Goal: Check status: Check status

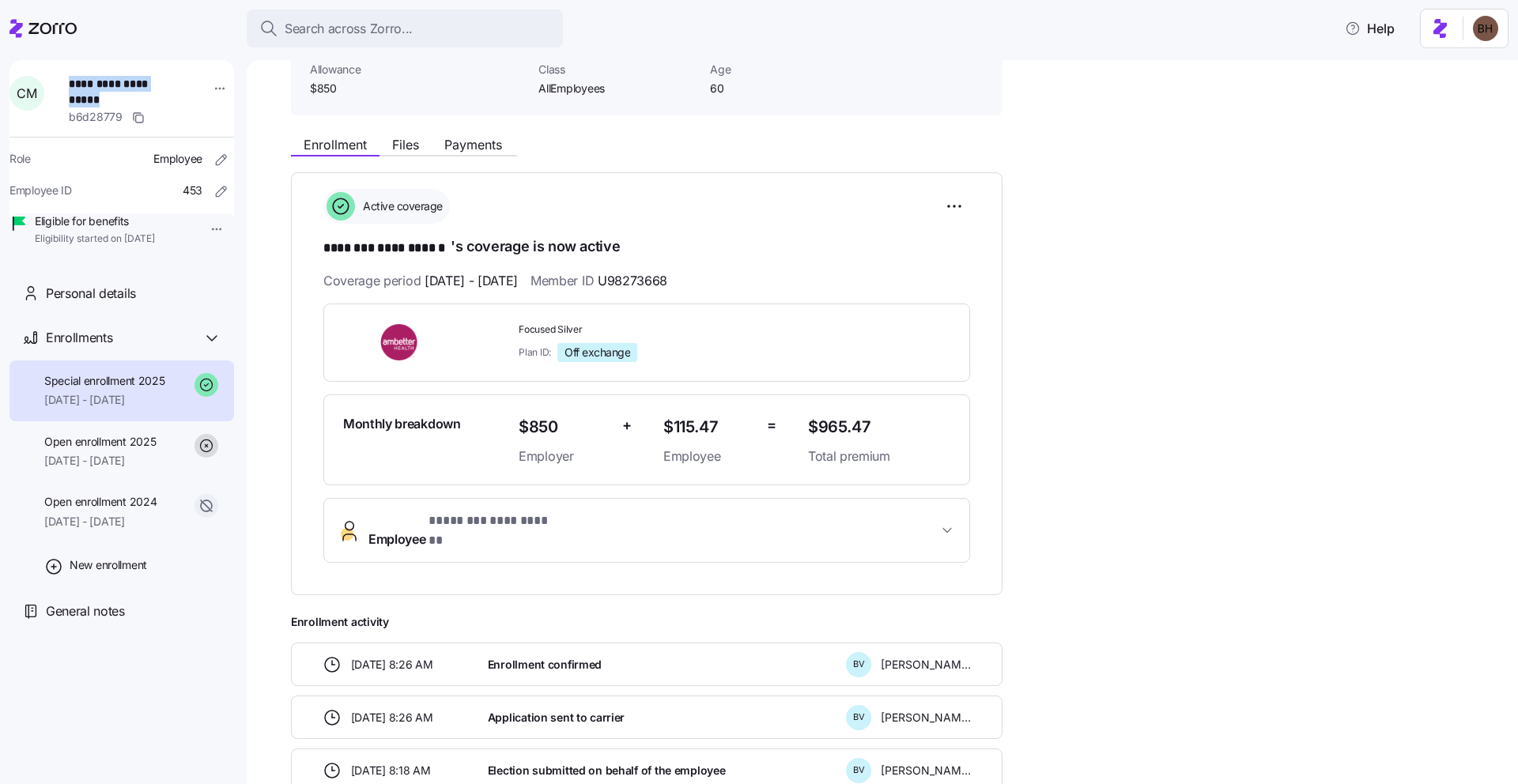
scroll to position [34, 0]
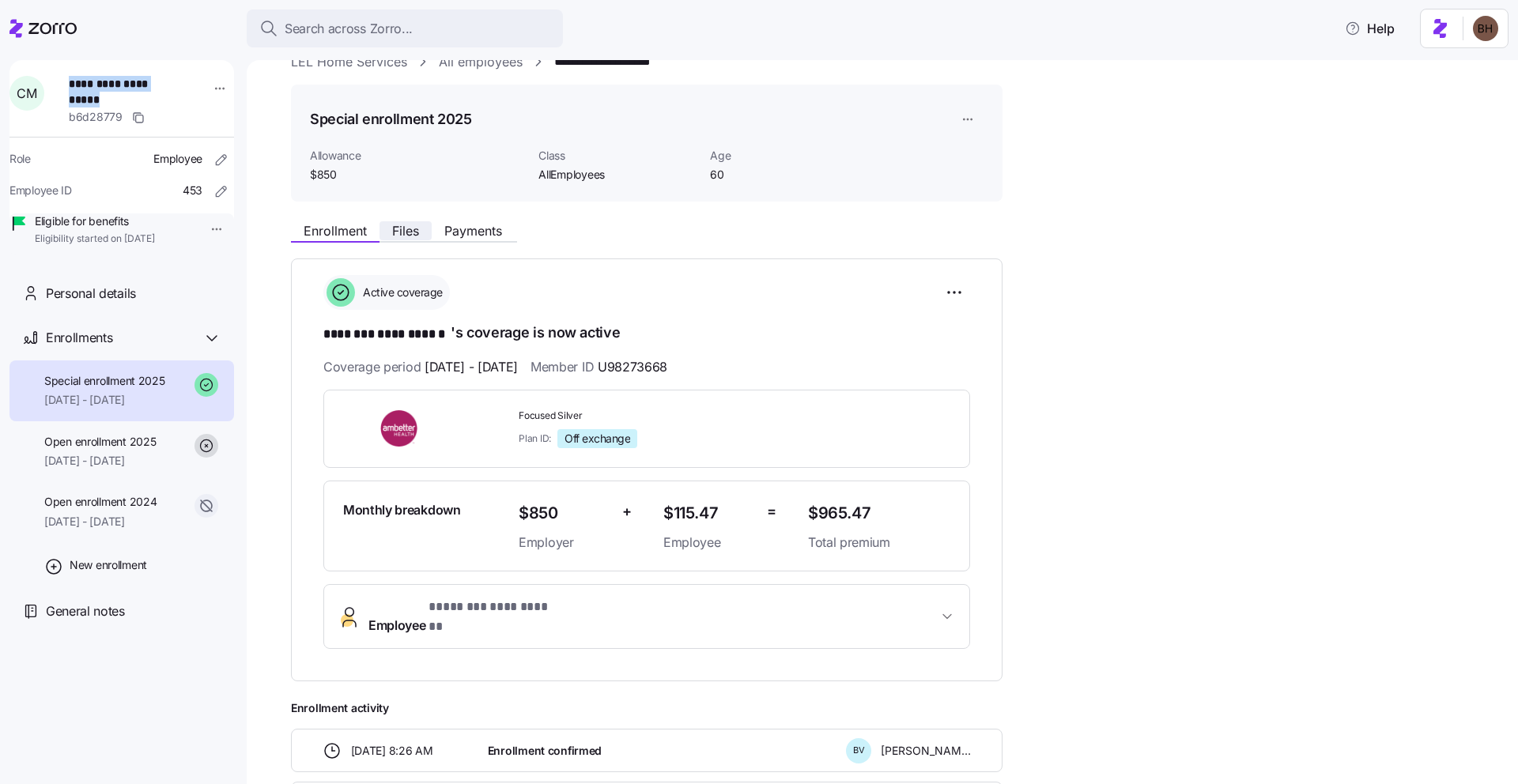
click at [397, 237] on span "Files" at bounding box center [405, 231] width 27 height 13
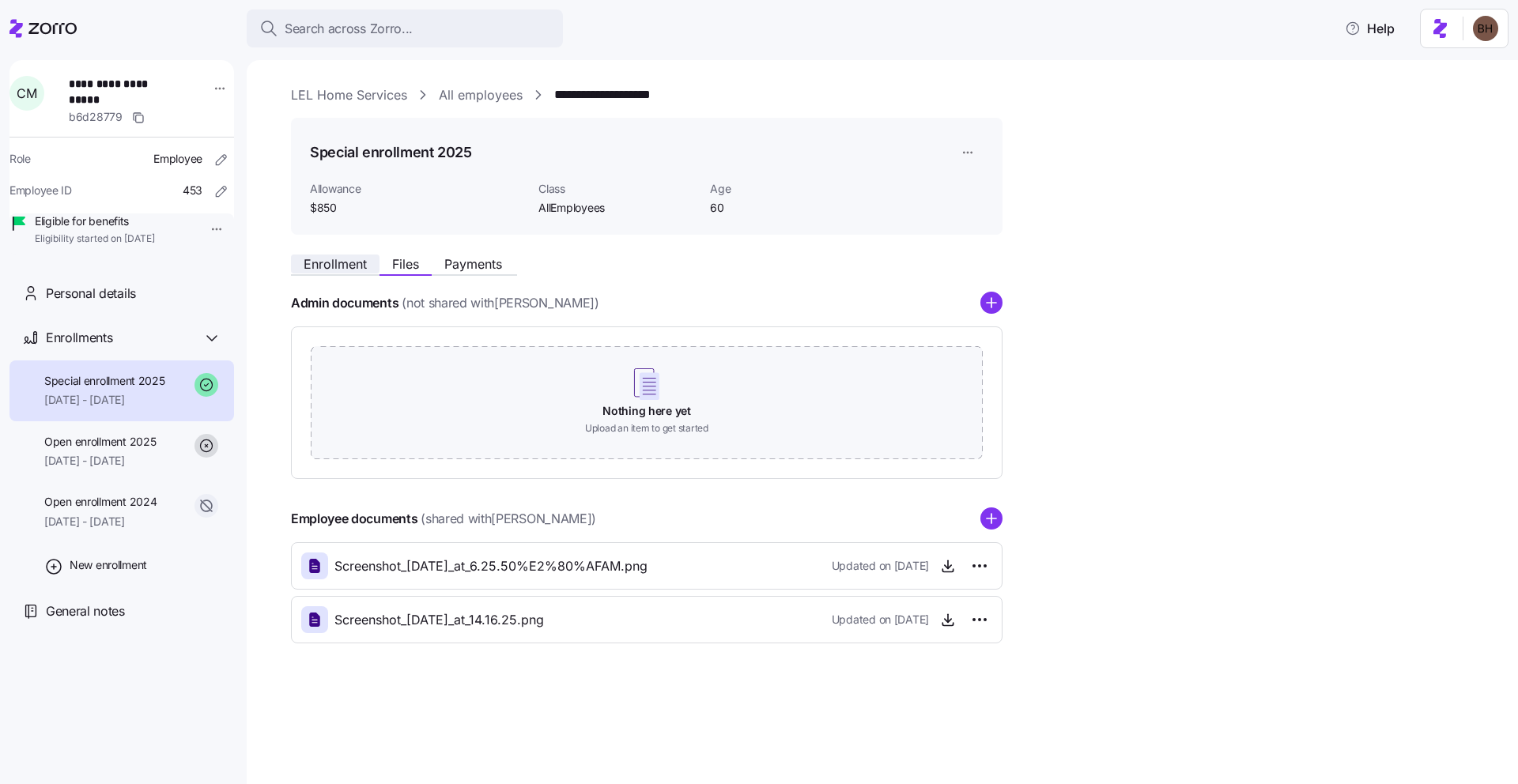
click at [330, 269] on span "Enrollment" at bounding box center [334, 264] width 63 height 13
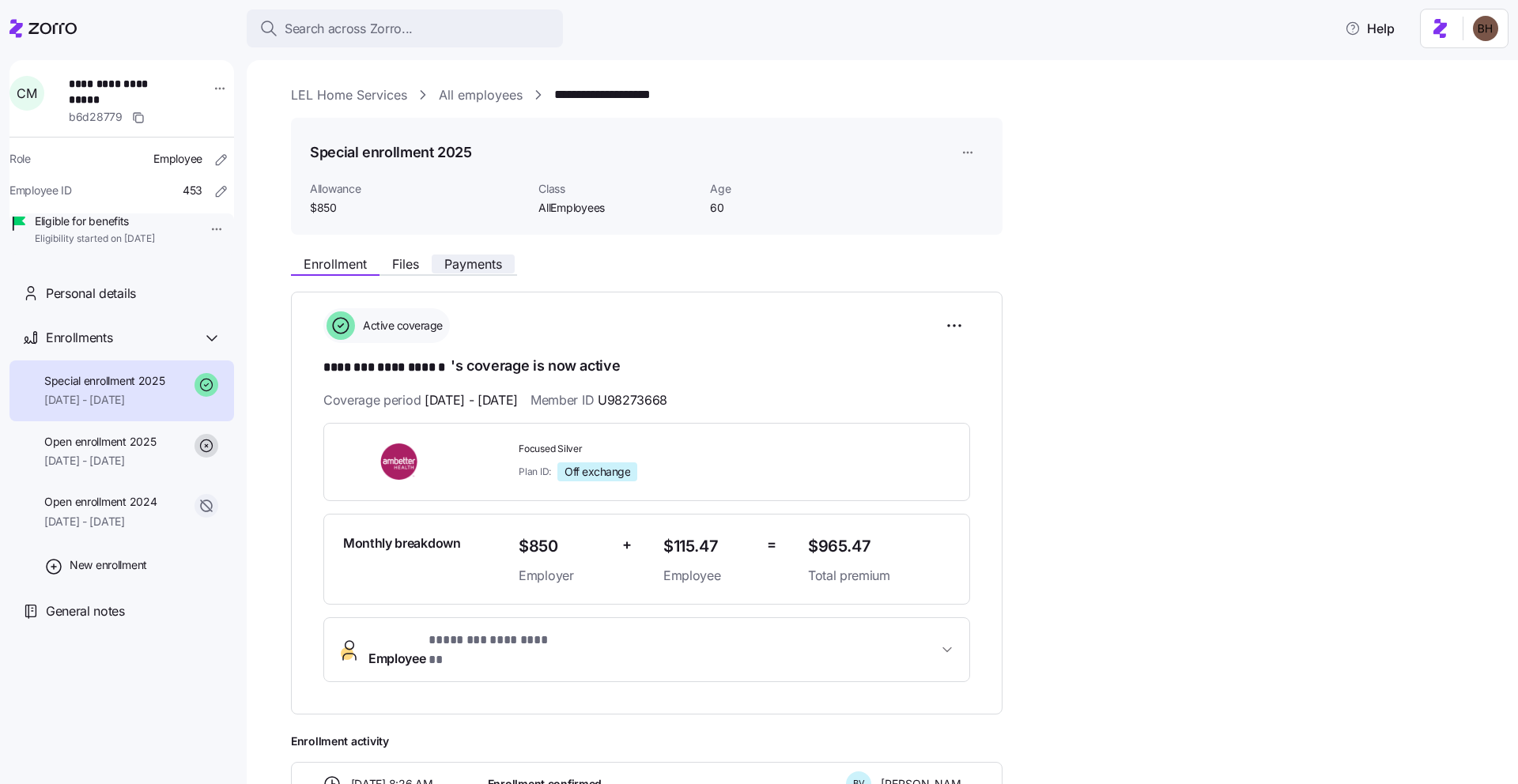
click at [488, 270] on span "Payments" at bounding box center [473, 264] width 58 height 13
